Goal: Information Seeking & Learning: Learn about a topic

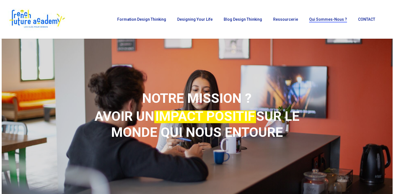
click at [32, 17] on img at bounding box center [37, 19] width 58 height 22
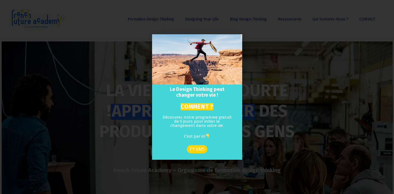
click at [301, 35] on div "Le Design Thinking peut changer votre vie ! COMMENT ? Découvrez notre programme…" at bounding box center [197, 97] width 394 height 194
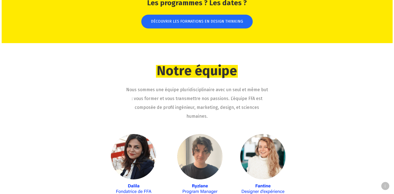
scroll to position [828, 0]
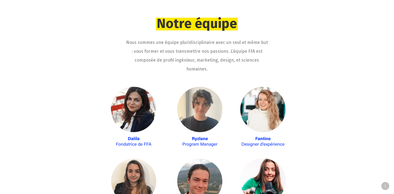
click at [136, 127] on img at bounding box center [196, 189] width 177 height 204
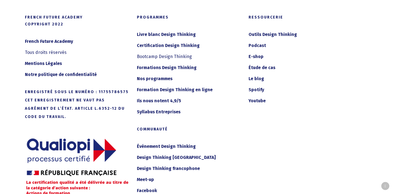
scroll to position [2967, 0]
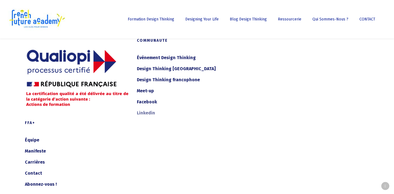
click at [151, 109] on link "Linkedin" at bounding box center [189, 113] width 105 height 9
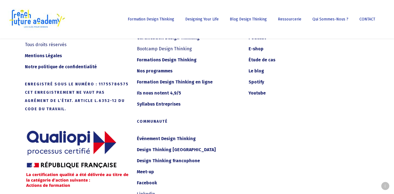
scroll to position [2885, 0]
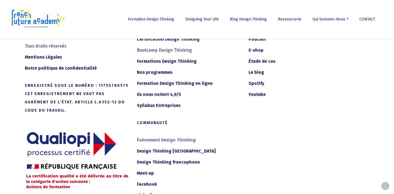
click at [163, 136] on link "Événement Design Thinking" at bounding box center [189, 140] width 105 height 9
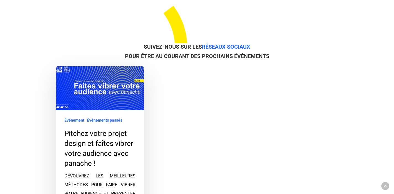
scroll to position [172, 0]
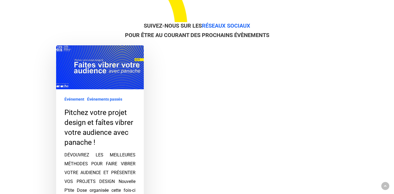
click at [122, 128] on link "Pitchez votre projet design et faîtes vibrer votre audience avec panache !" at bounding box center [100, 132] width 88 height 175
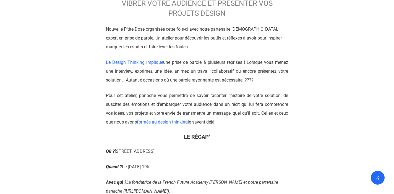
scroll to position [345, 0]
